Goal: Information Seeking & Learning: Understand process/instructions

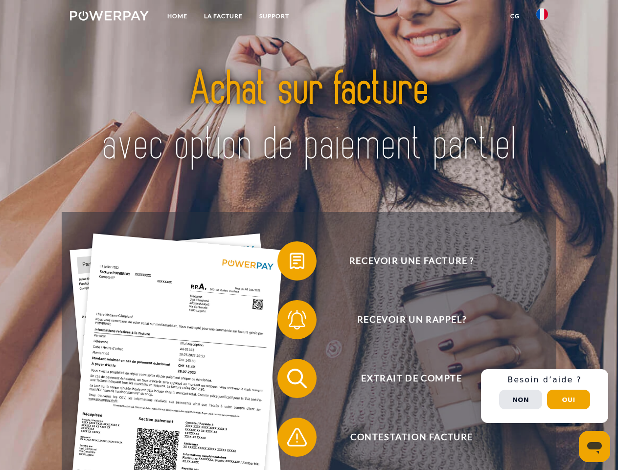
click at [109, 17] on img at bounding box center [109, 16] width 79 height 10
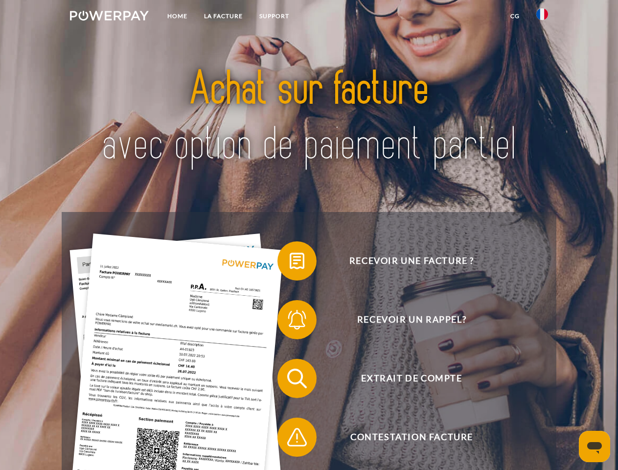
click at [543, 17] on img at bounding box center [543, 14] width 12 height 12
click at [515, 16] on link "CG" at bounding box center [515, 16] width 26 height 18
click at [290, 263] on span at bounding box center [282, 261] width 49 height 49
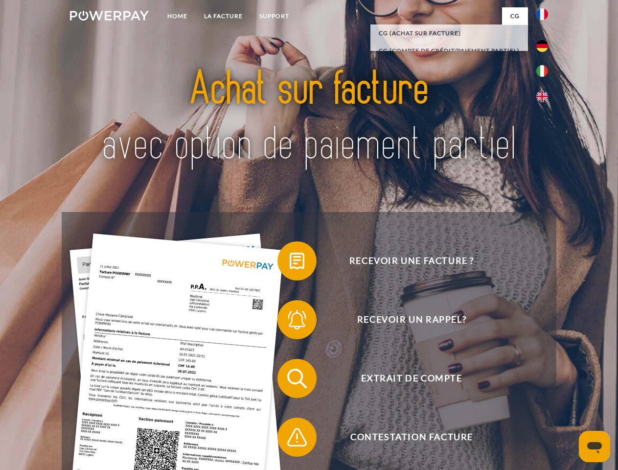
click at [290, 322] on span at bounding box center [282, 319] width 49 height 49
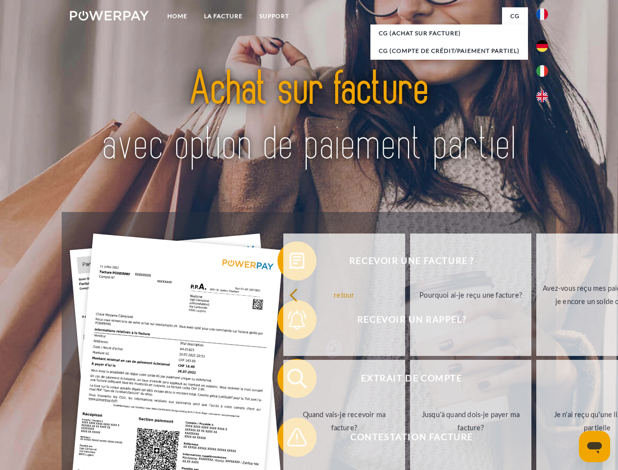
click at [410, 380] on link "Jusqu'à quand dois-je payer ma facture?" at bounding box center [471, 421] width 122 height 122
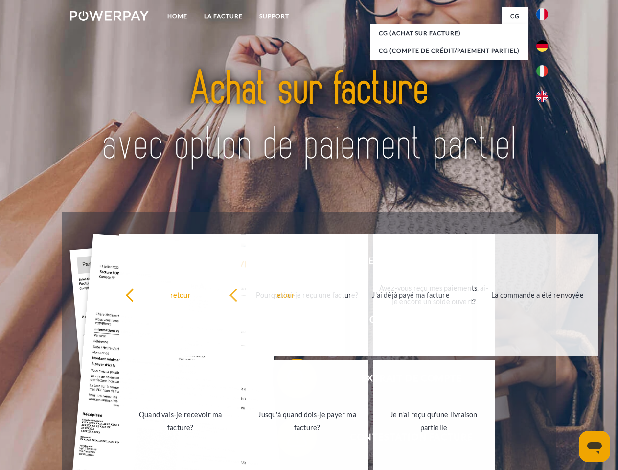
click at [373, 439] on link "Je n'ai reçu qu'une livraison partielle" at bounding box center [434, 421] width 122 height 122
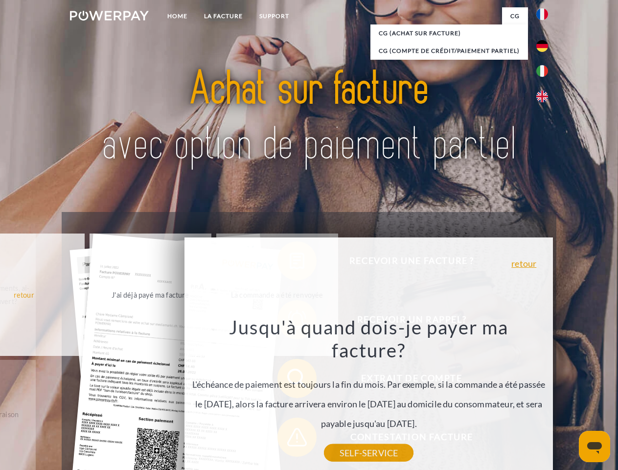
click at [545, 396] on div "Recevoir une facture ? Recevoir un rappel? Extrait de compte retour" at bounding box center [309, 408] width 495 height 392
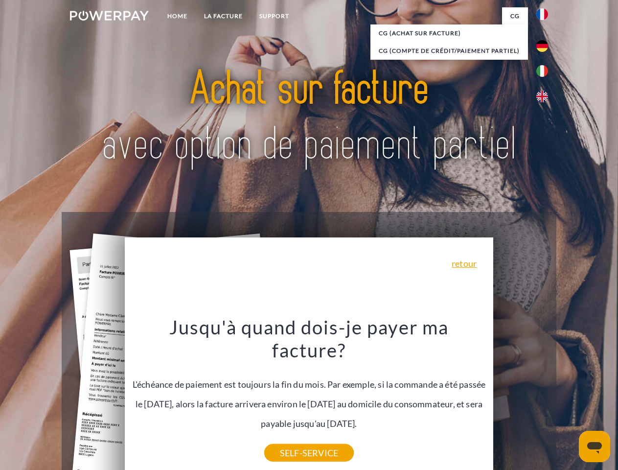
click at [521, 398] on span "Extrait de compte" at bounding box center [412, 378] width 240 height 39
click at [569, 400] on header "Home LA FACTURE Support" at bounding box center [309, 338] width 618 height 676
